Goal: Transaction & Acquisition: Purchase product/service

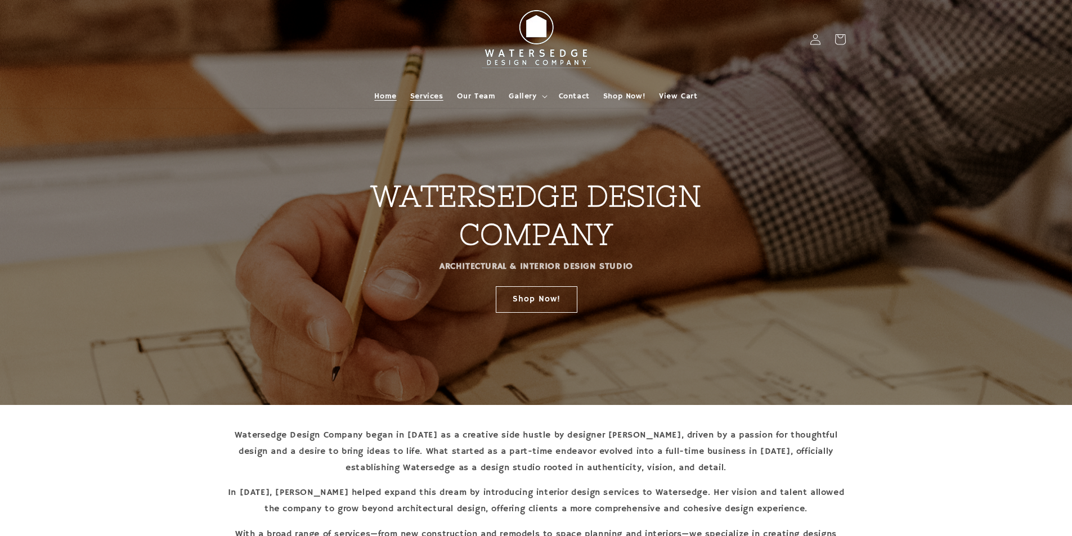
click at [437, 92] on span "Services" at bounding box center [426, 96] width 33 height 10
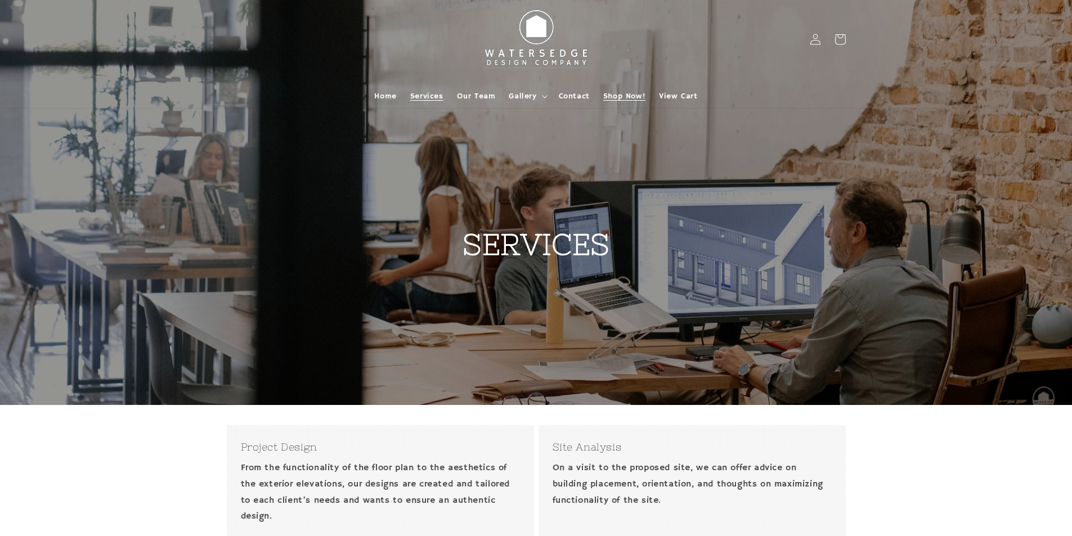
click at [608, 92] on span "Shop Now!" at bounding box center [624, 96] width 42 height 10
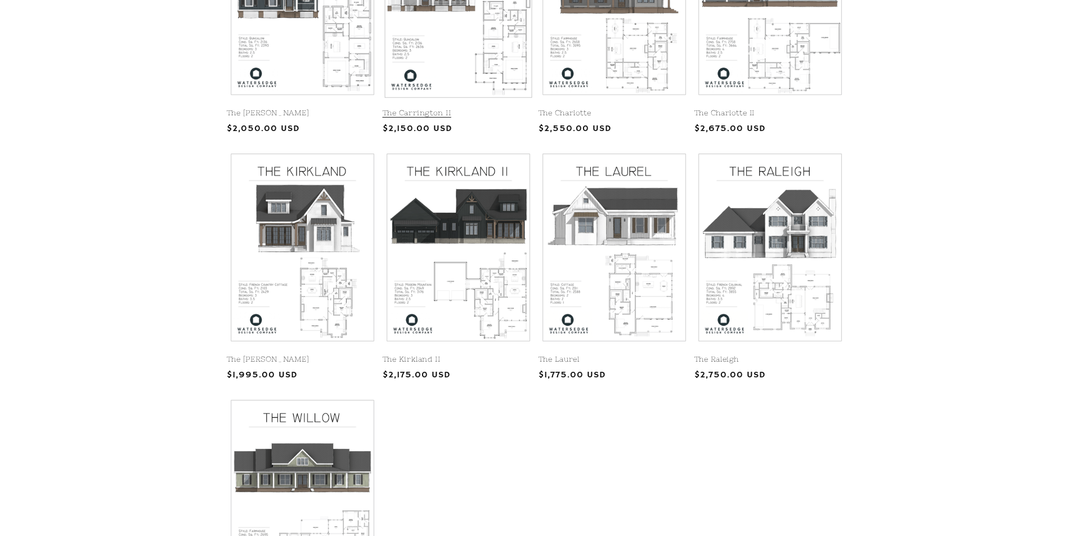
scroll to position [394, 0]
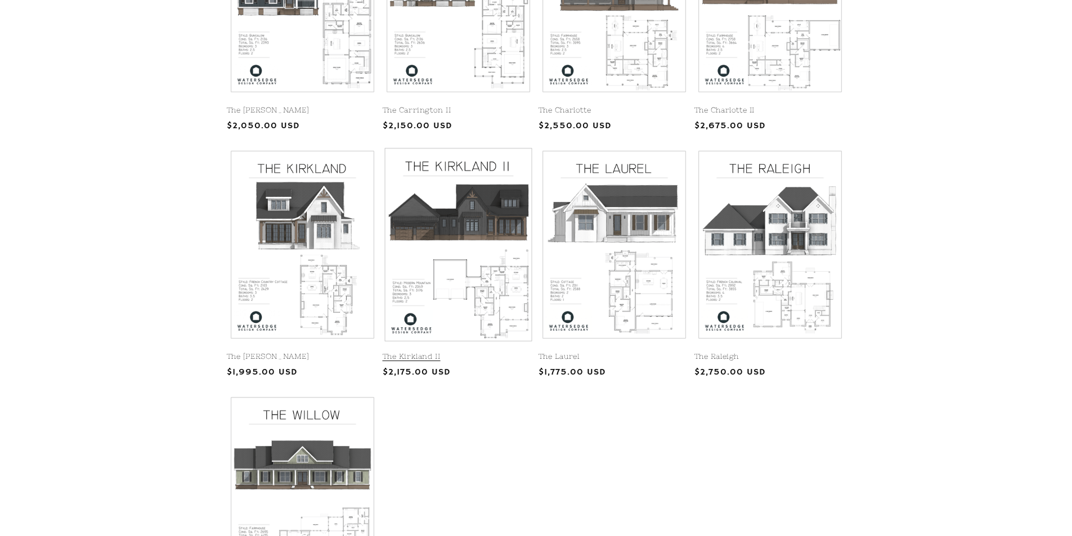
click at [436, 352] on link "The Kirkland II" at bounding box center [458, 357] width 151 height 10
click at [425, 352] on link "The Kirkland II" at bounding box center [458, 357] width 151 height 10
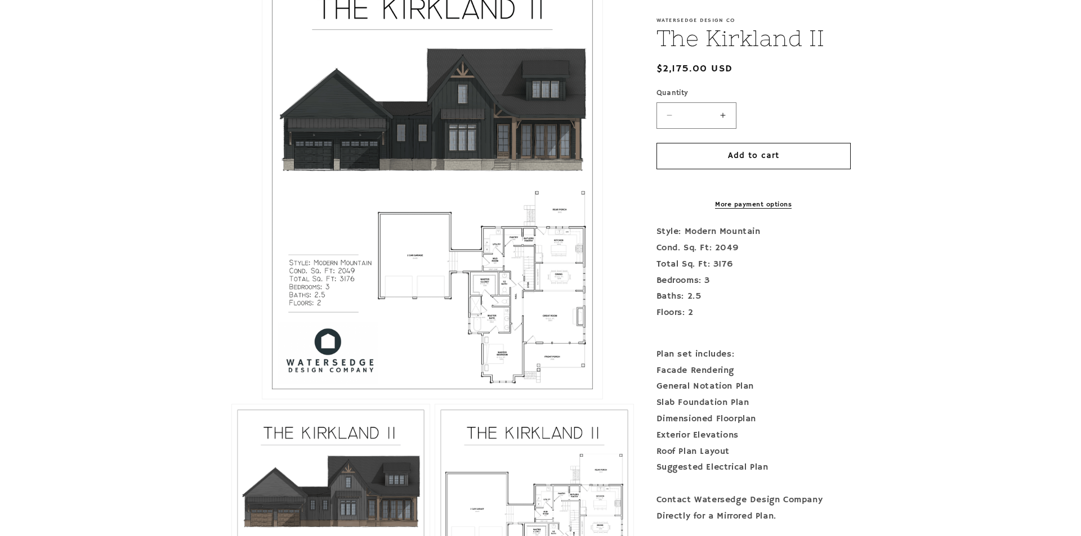
scroll to position [338, 0]
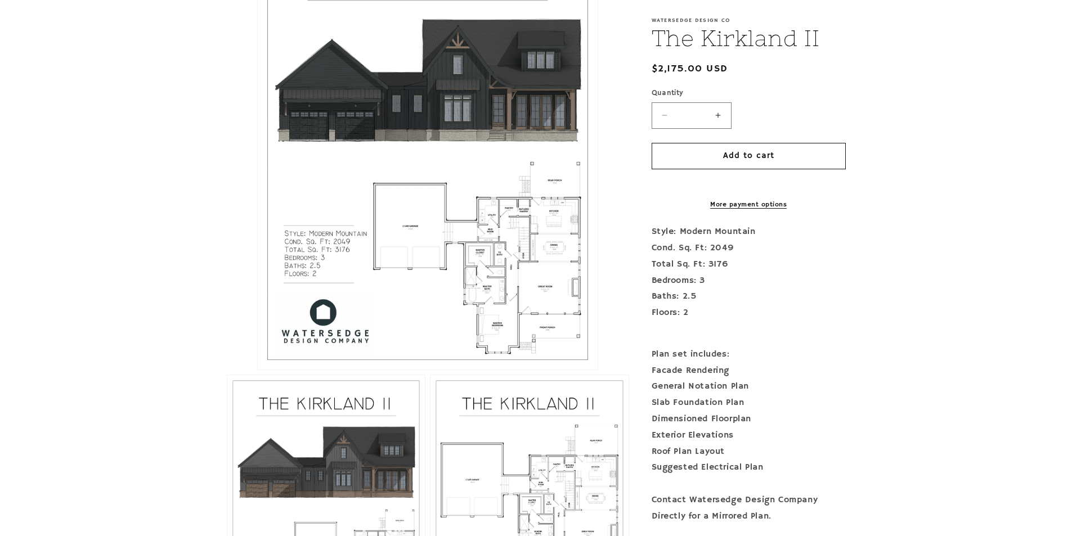
click at [258, 370] on button "Open media 1 in modal" at bounding box center [258, 370] width 0 height 0
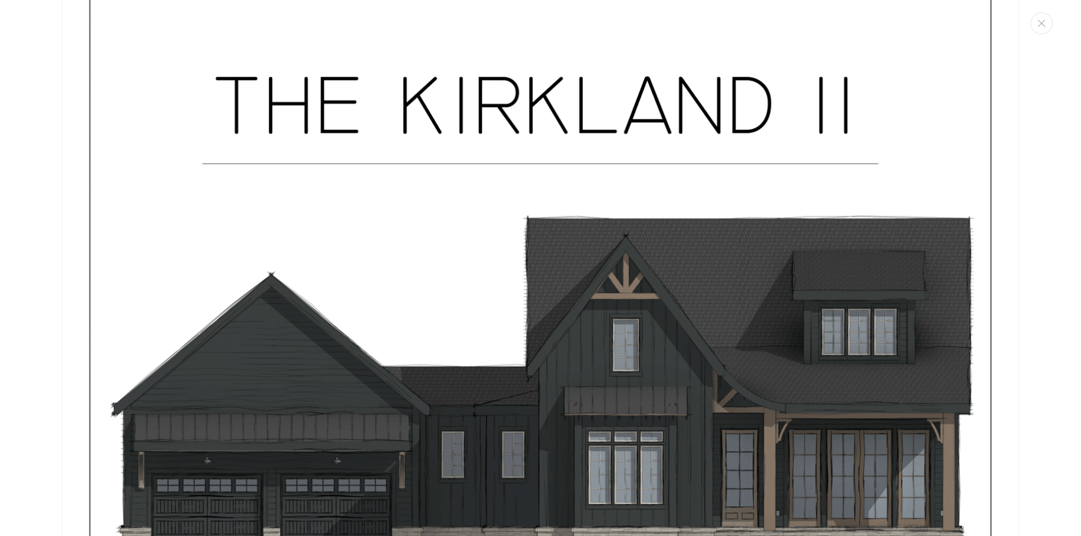
scroll to position [0, 0]
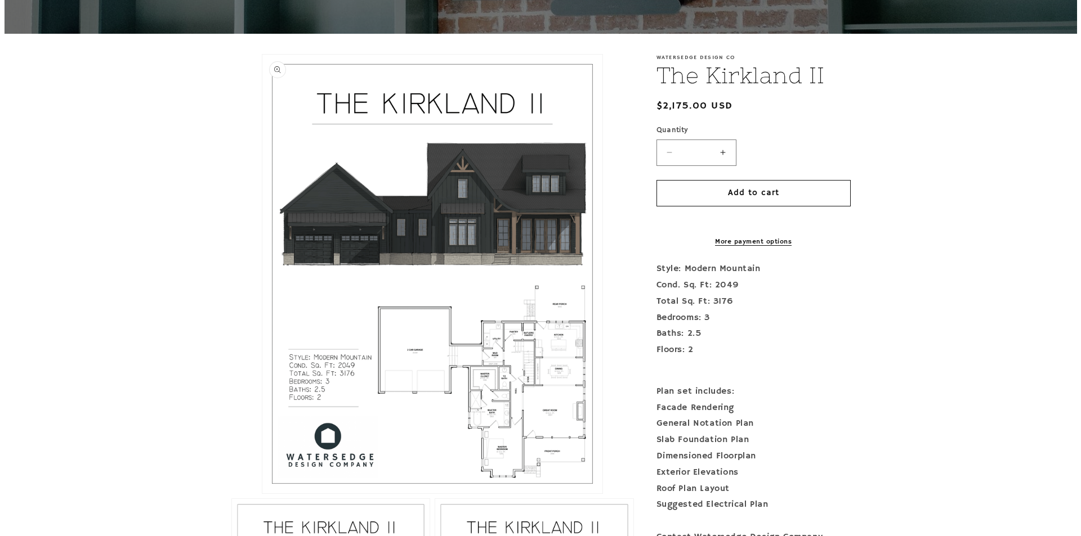
scroll to position [281, 0]
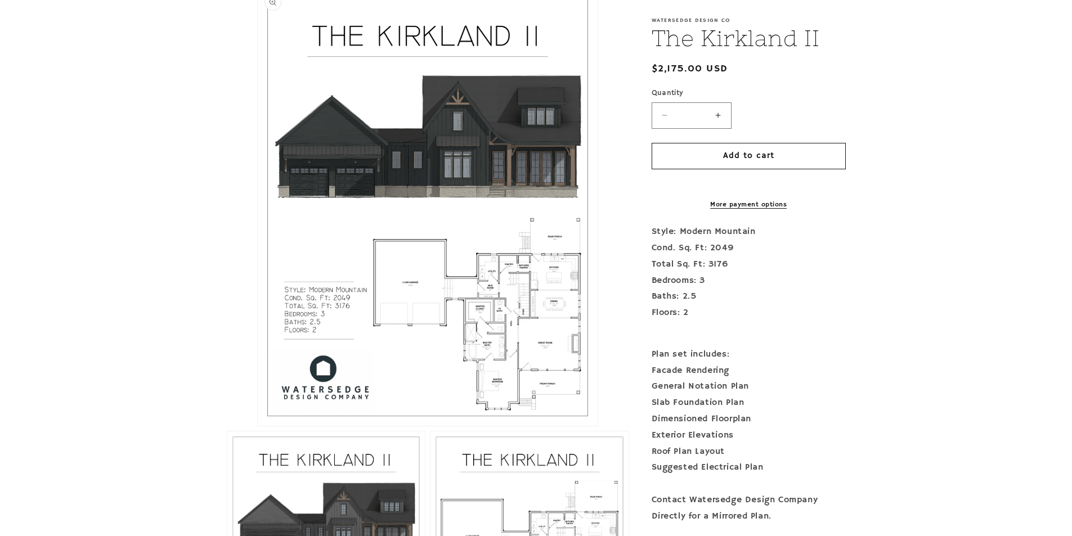
click at [258, 426] on button "Open media 1 in modal" at bounding box center [258, 426] width 0 height 0
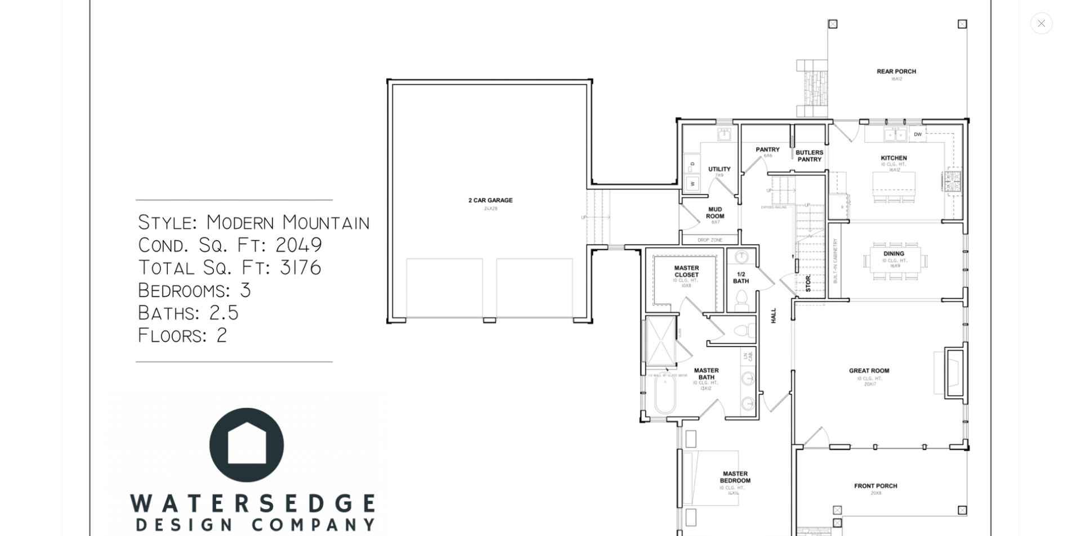
scroll to position [1925, 0]
